Goal: Information Seeking & Learning: Learn about a topic

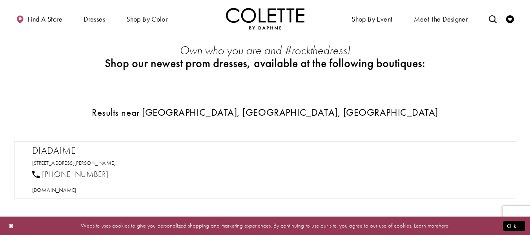
scroll to position [401, 0]
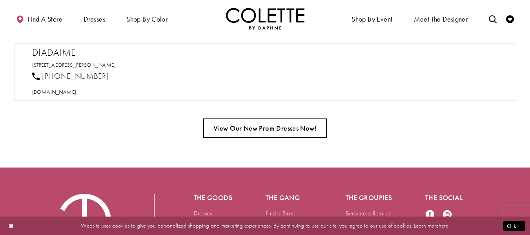
click at [272, 129] on link "View Our New Prom Dresses Now!" at bounding box center [265, 128] width 124 height 20
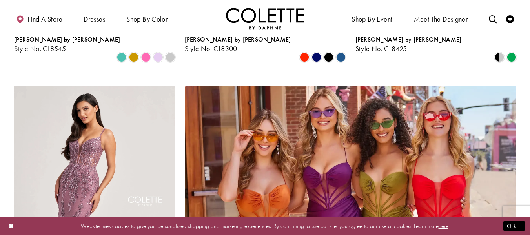
scroll to position [1598, 0]
drag, startPoint x: 0, startPoint y: 215, endPoint x: 4, endPoint y: 210, distance: 6.4
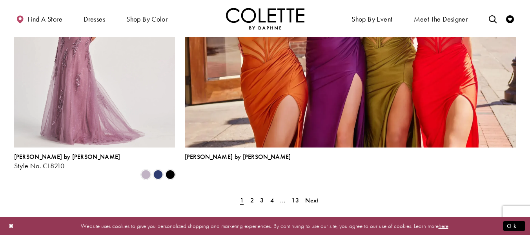
scroll to position [1769, 0]
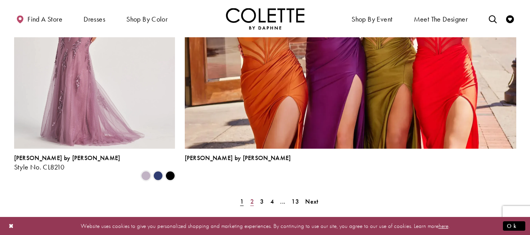
click at [254, 196] on link "2" at bounding box center [252, 201] width 8 height 11
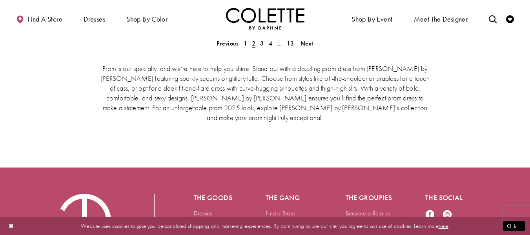
scroll to position [1630, 0]
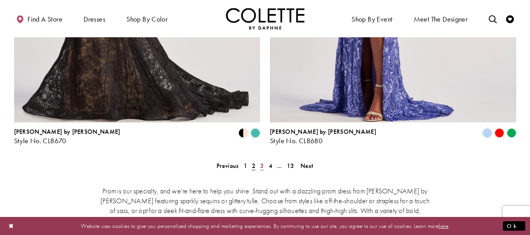
click at [261, 162] on span "3" at bounding box center [262, 166] width 4 height 8
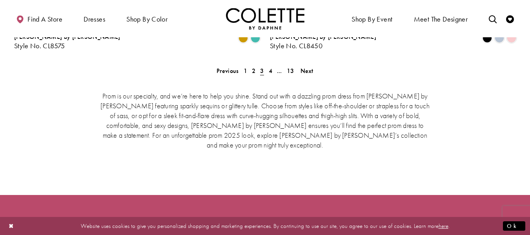
scroll to position [1677, 0]
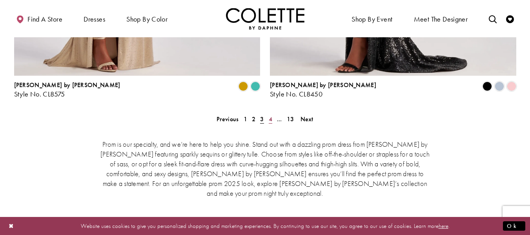
click at [271, 115] on span "4" at bounding box center [271, 119] width 4 height 8
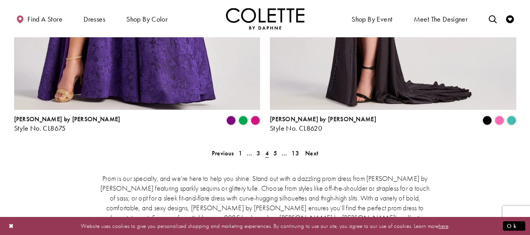
scroll to position [1642, 0]
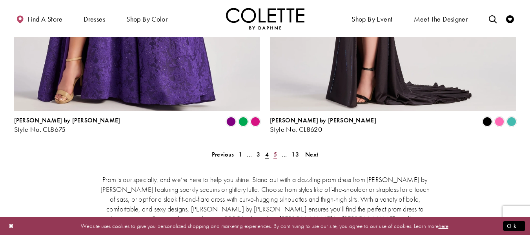
click at [272, 149] on link "5" at bounding box center [275, 154] width 8 height 11
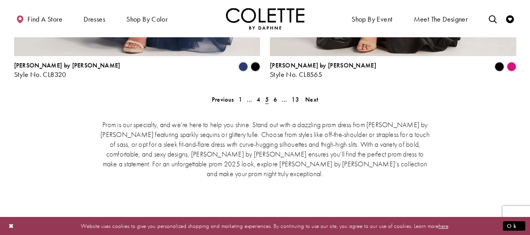
scroll to position [1696, 0]
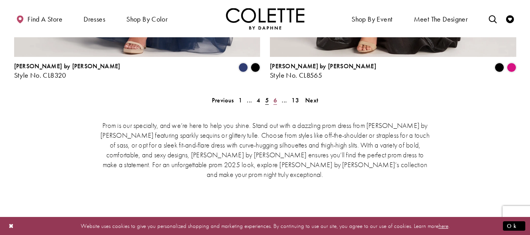
click at [273, 96] on span "6" at bounding box center [275, 100] width 4 height 8
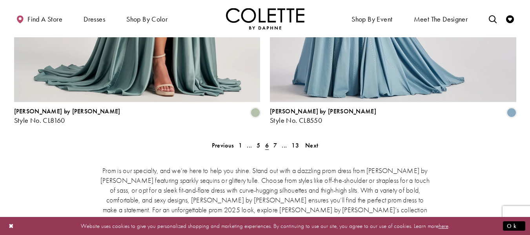
scroll to position [1652, 0]
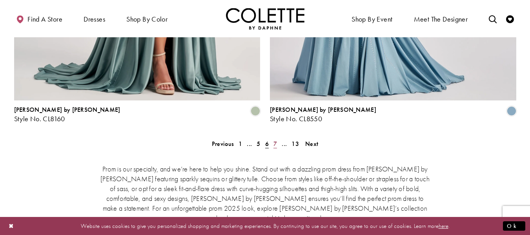
click at [274, 140] on span "7" at bounding box center [275, 144] width 4 height 8
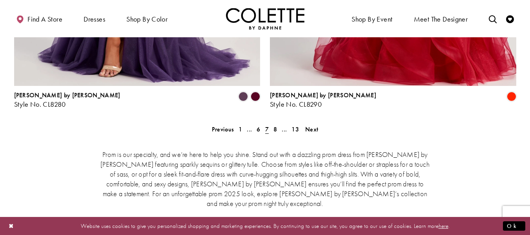
scroll to position [1670, 0]
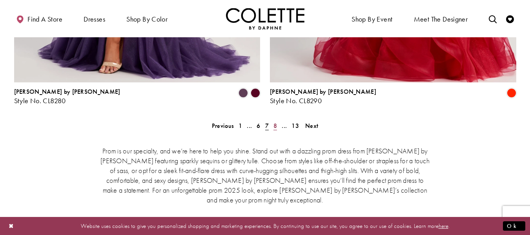
click at [274, 122] on span "8" at bounding box center [275, 126] width 4 height 8
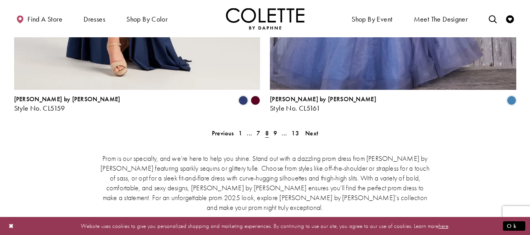
scroll to position [1662, 0]
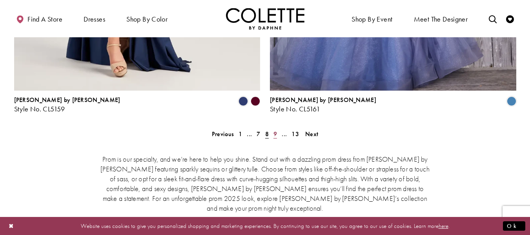
drag, startPoint x: 269, startPoint y: 95, endPoint x: 274, endPoint y: 96, distance: 4.8
click at [274, 128] on ul "Previous 1 ... 7 8 9 ... 13 Next" at bounding box center [265, 133] width 338 height 11
click at [274, 130] on span "9" at bounding box center [275, 134] width 4 height 8
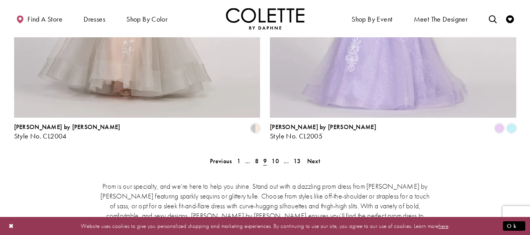
scroll to position [1636, 0]
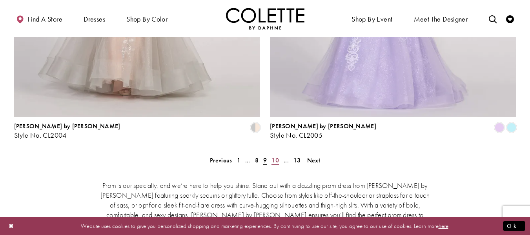
click at [277, 156] on span "10" at bounding box center [274, 160] width 7 height 8
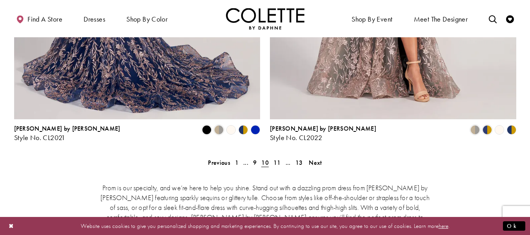
scroll to position [1634, 0]
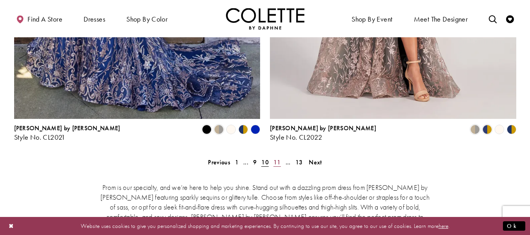
click at [280, 158] on span "11" at bounding box center [276, 162] width 7 height 8
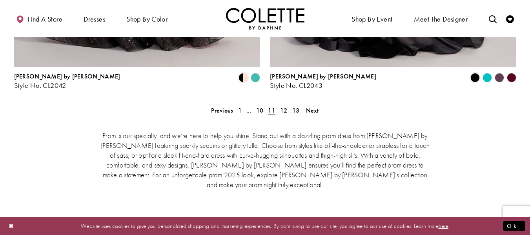
scroll to position [1686, 0]
click at [282, 106] on span "12" at bounding box center [283, 110] width 7 height 8
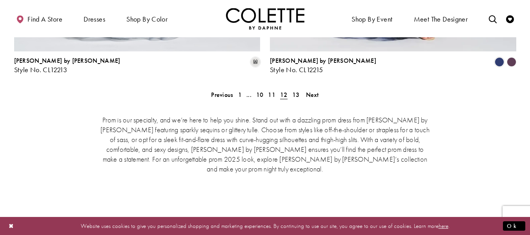
scroll to position [1702, 0]
drag, startPoint x: 292, startPoint y: 62, endPoint x: 299, endPoint y: 55, distance: 9.7
click at [299, 90] on span "13" at bounding box center [295, 94] width 7 height 8
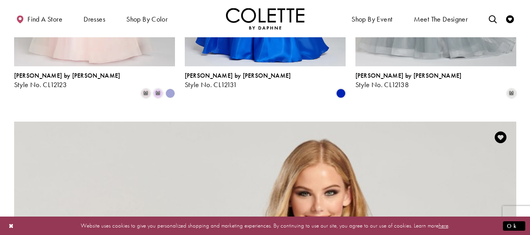
scroll to position [952, 0]
